Goal: Task Accomplishment & Management: Manage account settings

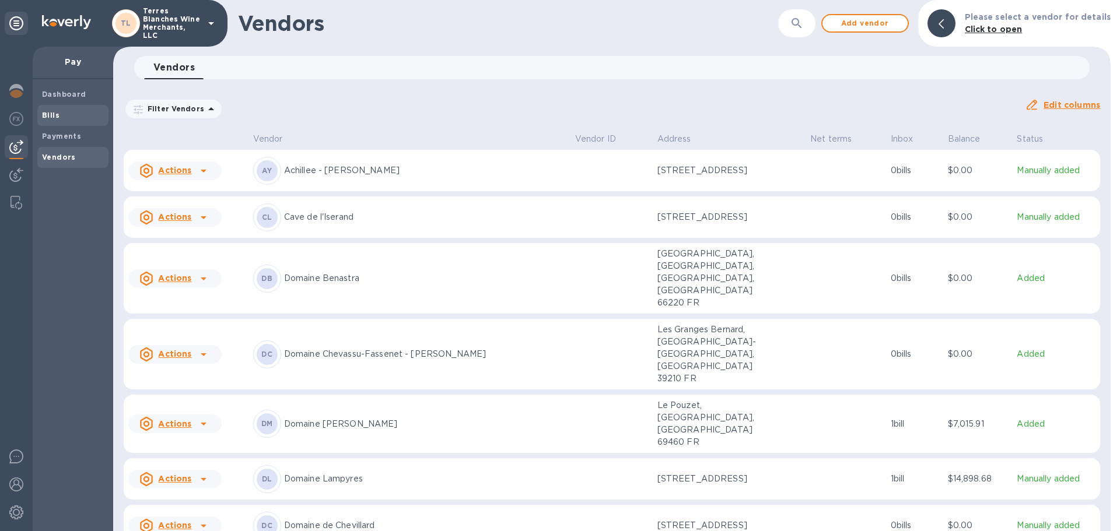
click at [57, 115] on b "Bills" at bounding box center [50, 115] width 17 height 9
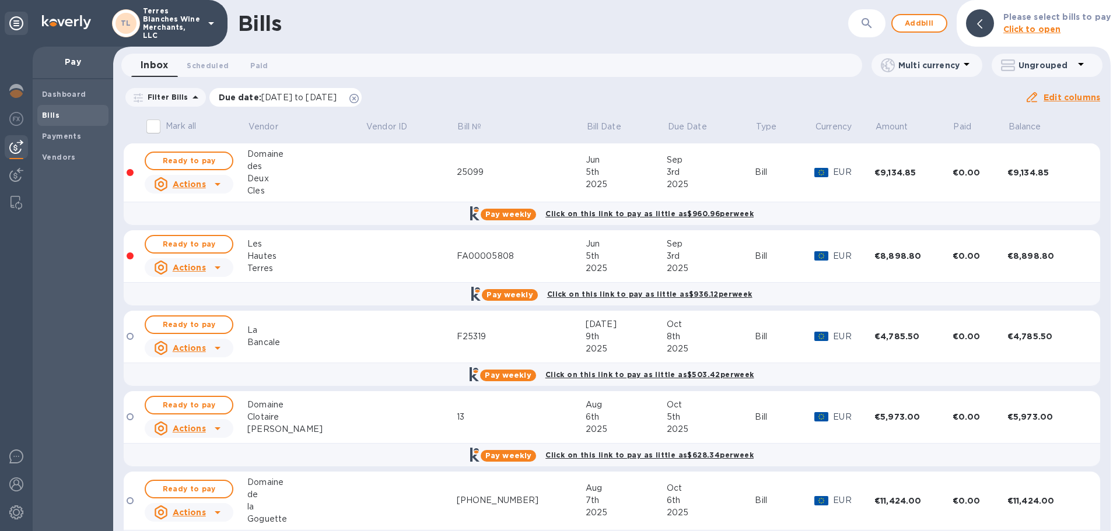
click at [359, 97] on icon at bounding box center [353, 98] width 9 height 9
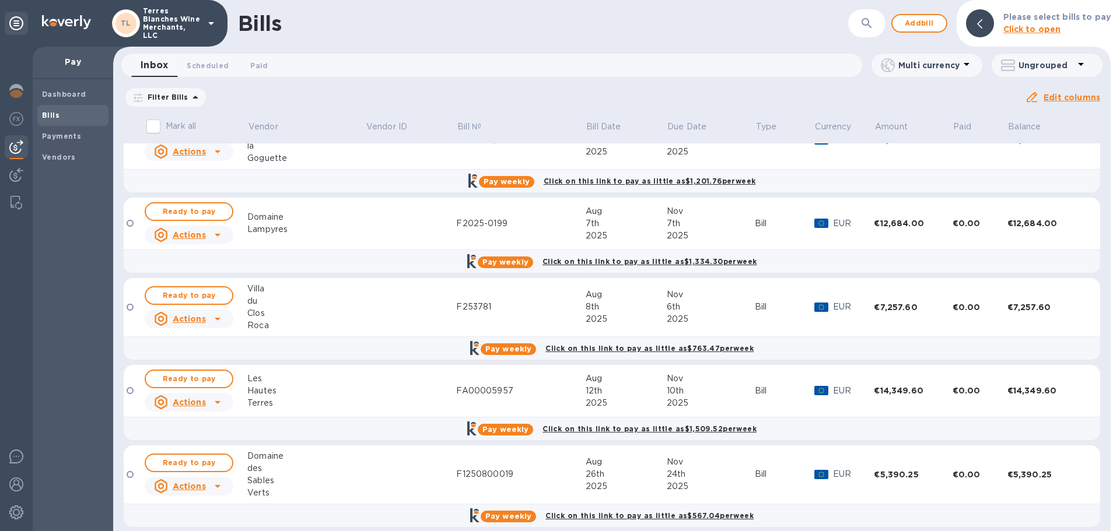
scroll to position [373, 0]
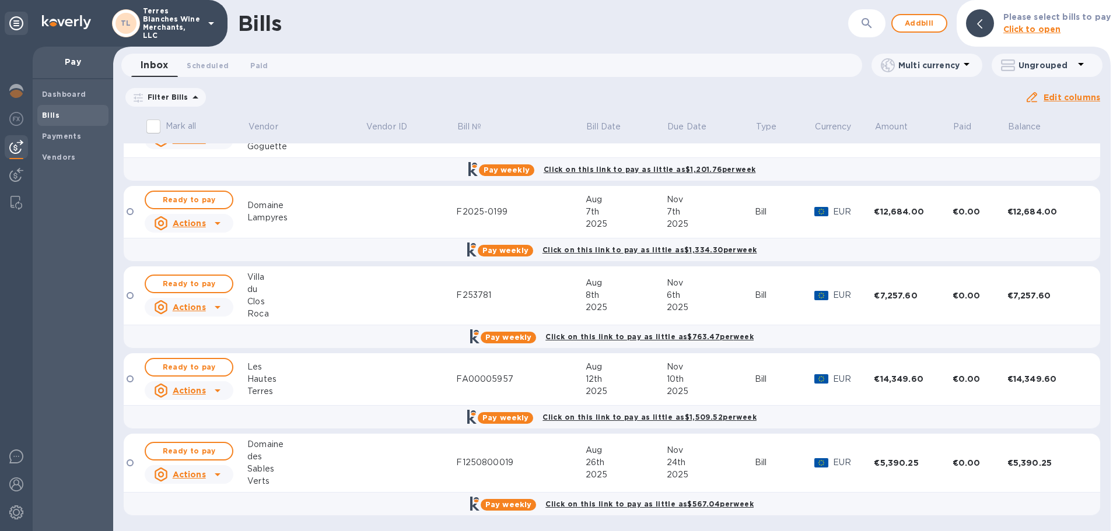
click at [315, 463] on div "Sables" at bounding box center [306, 469] width 118 height 12
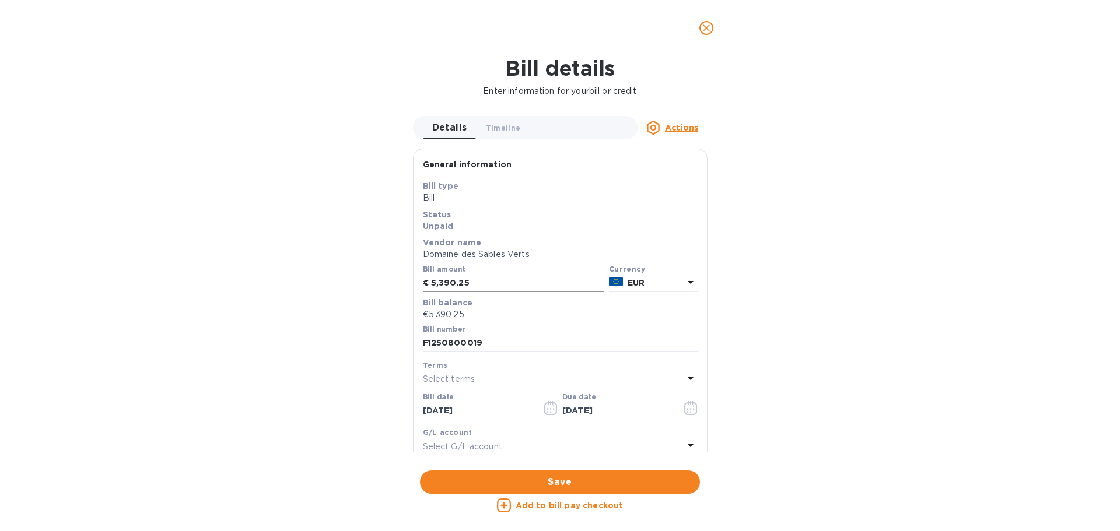
click at [487, 283] on input "5,390.25" at bounding box center [517, 283] width 173 height 17
type input "5,412.93"
click at [286, 258] on div "Bill details Enter information for your bill or credit Details 0 Timeline 0 Act…" at bounding box center [560, 293] width 1120 height 475
click at [568, 479] on span "Save" at bounding box center [559, 482] width 261 height 14
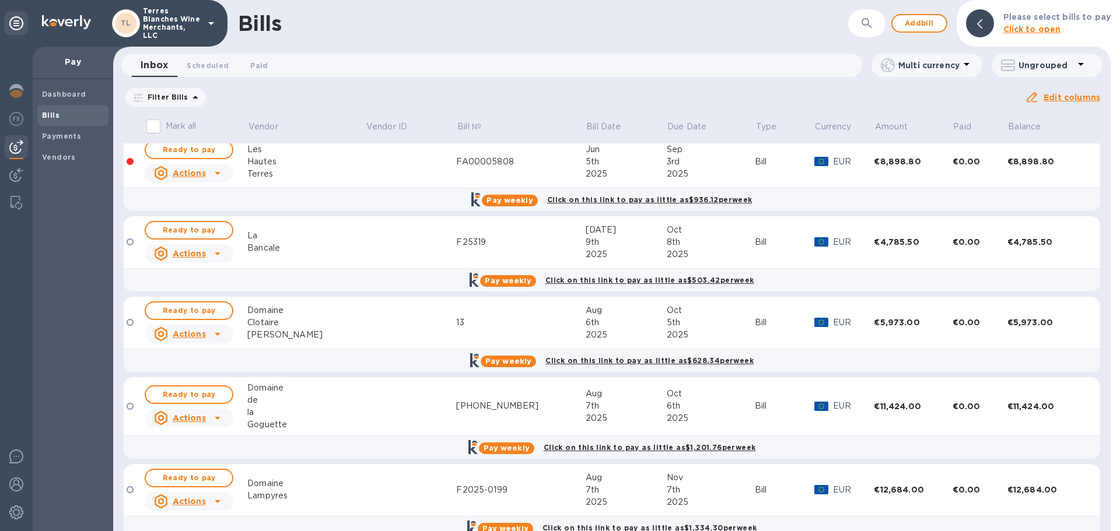
scroll to position [0, 0]
